Goal: Task Accomplishment & Management: Manage account settings

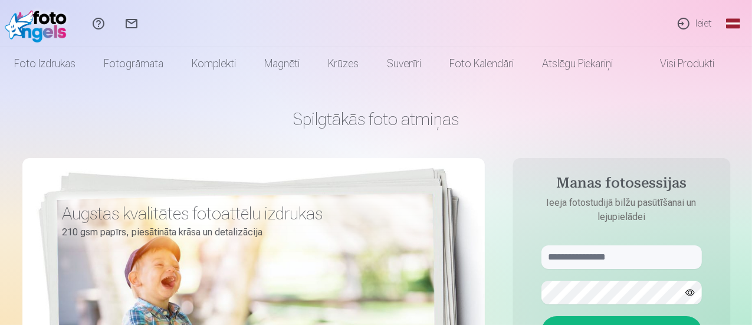
click at [710, 21] on link "Ieiet" at bounding box center [694, 23] width 54 height 47
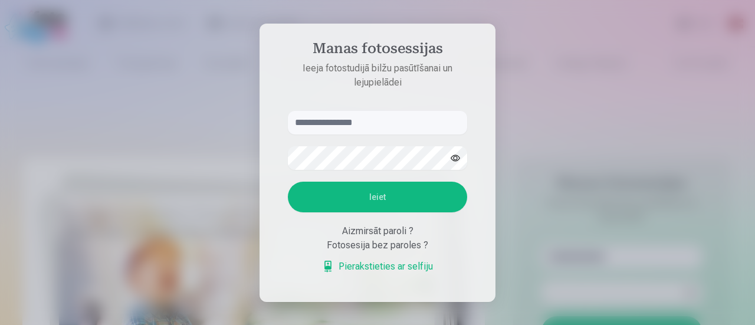
click at [340, 124] on input "text" at bounding box center [377, 123] width 179 height 24
type input "**********"
click at [351, 198] on button "Ieiet" at bounding box center [377, 197] width 179 height 31
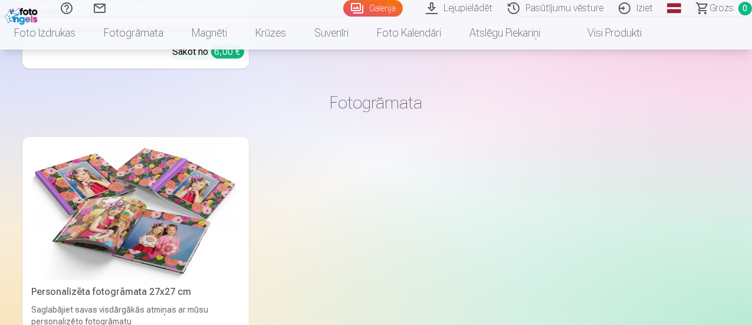
scroll to position [2890, 0]
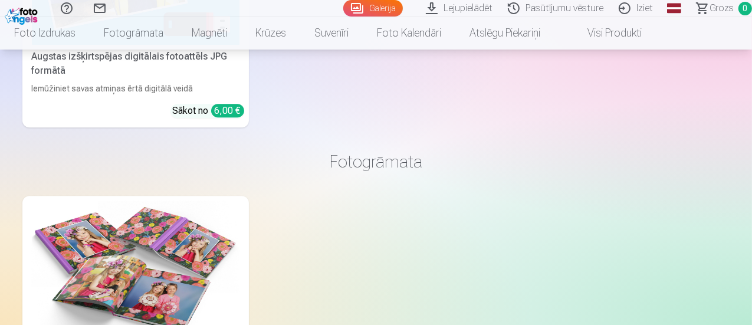
click at [346, 6] on link "Galerija" at bounding box center [373, 8] width 60 height 17
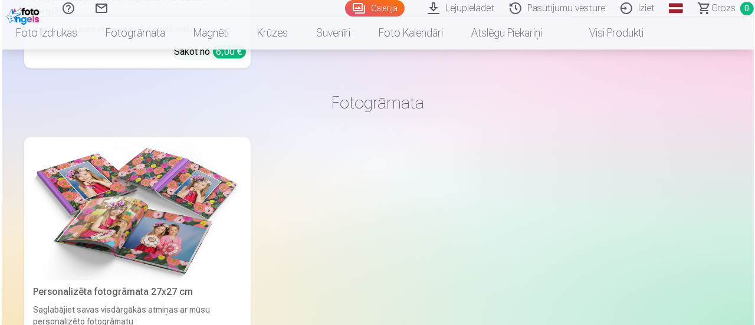
scroll to position [3008, 0]
